Goal: Information Seeking & Learning: Learn about a topic

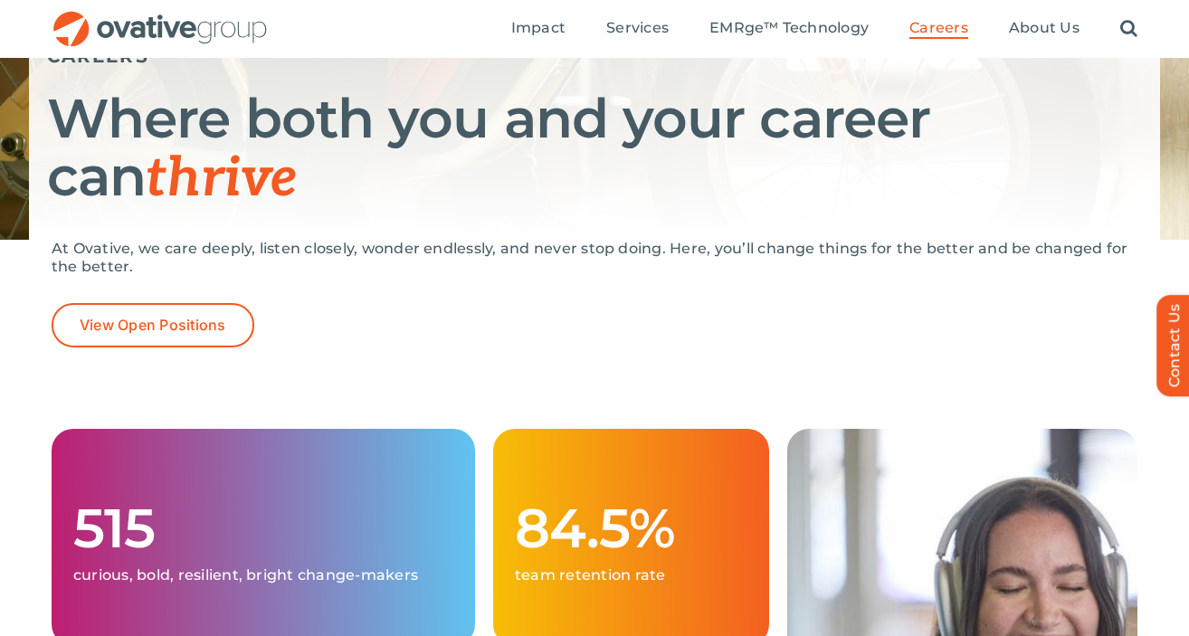
scroll to position [239, 0]
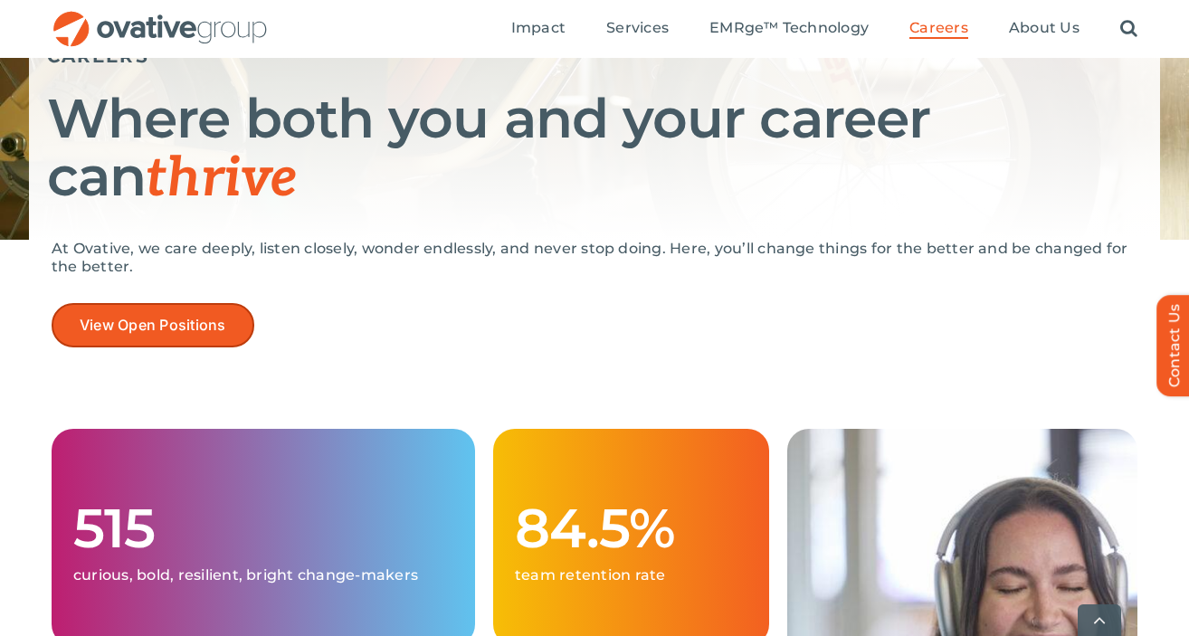
click at [213, 327] on span "View Open Positions" at bounding box center [153, 325] width 147 height 17
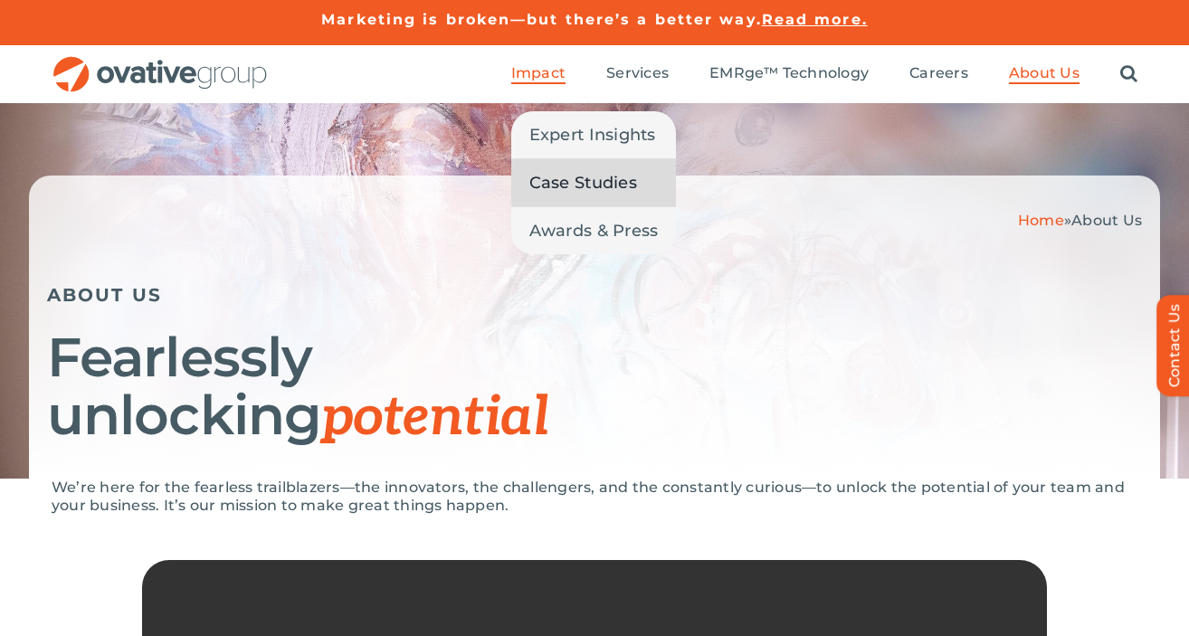
click at [561, 171] on span "Case Studies" at bounding box center [583, 182] width 108 height 25
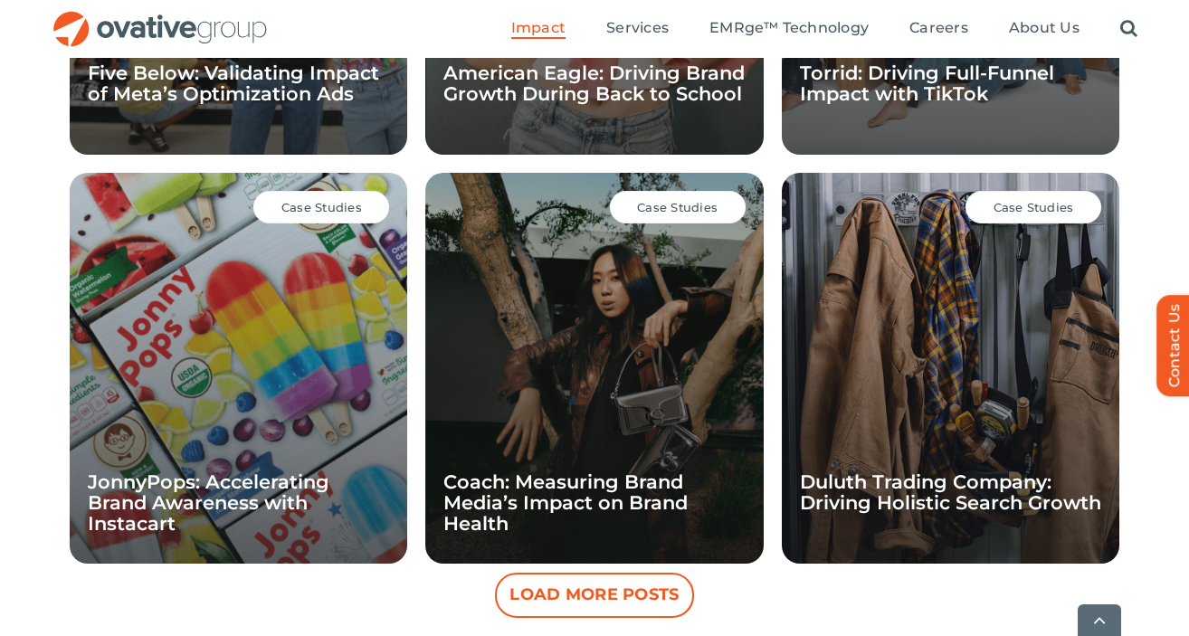
scroll to position [1797, 0]
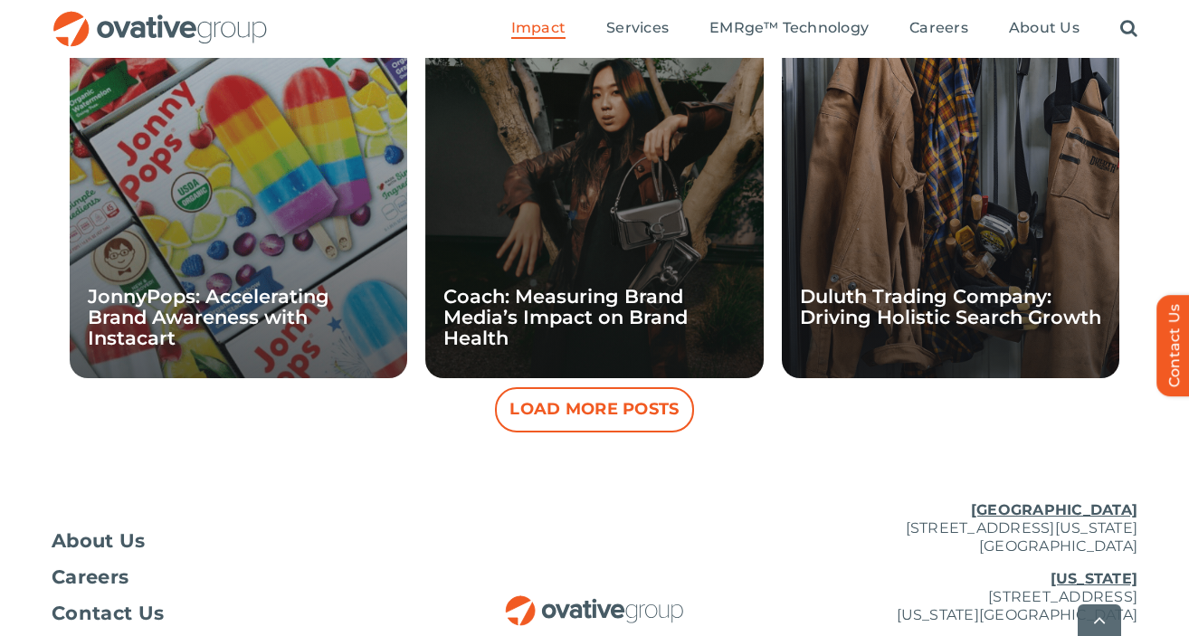
click at [526, 408] on button "Load More Posts" at bounding box center [594, 409] width 199 height 45
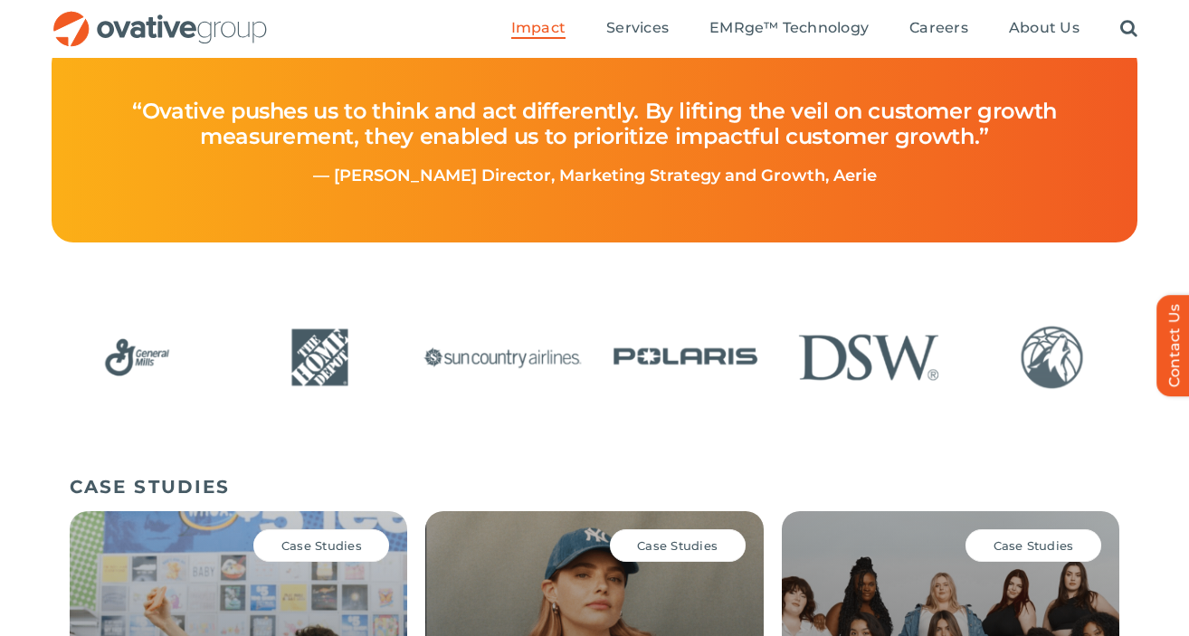
scroll to position [0, 0]
